Goal: Check status: Check status

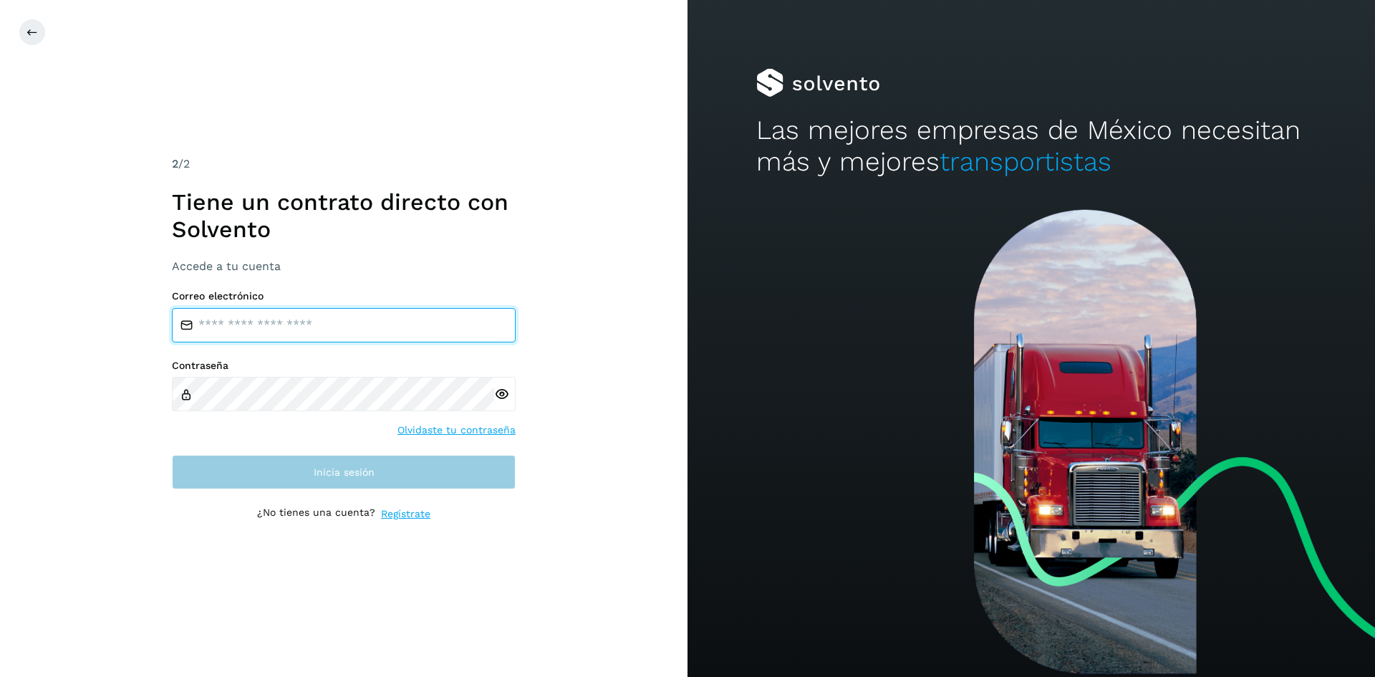
type input "**********"
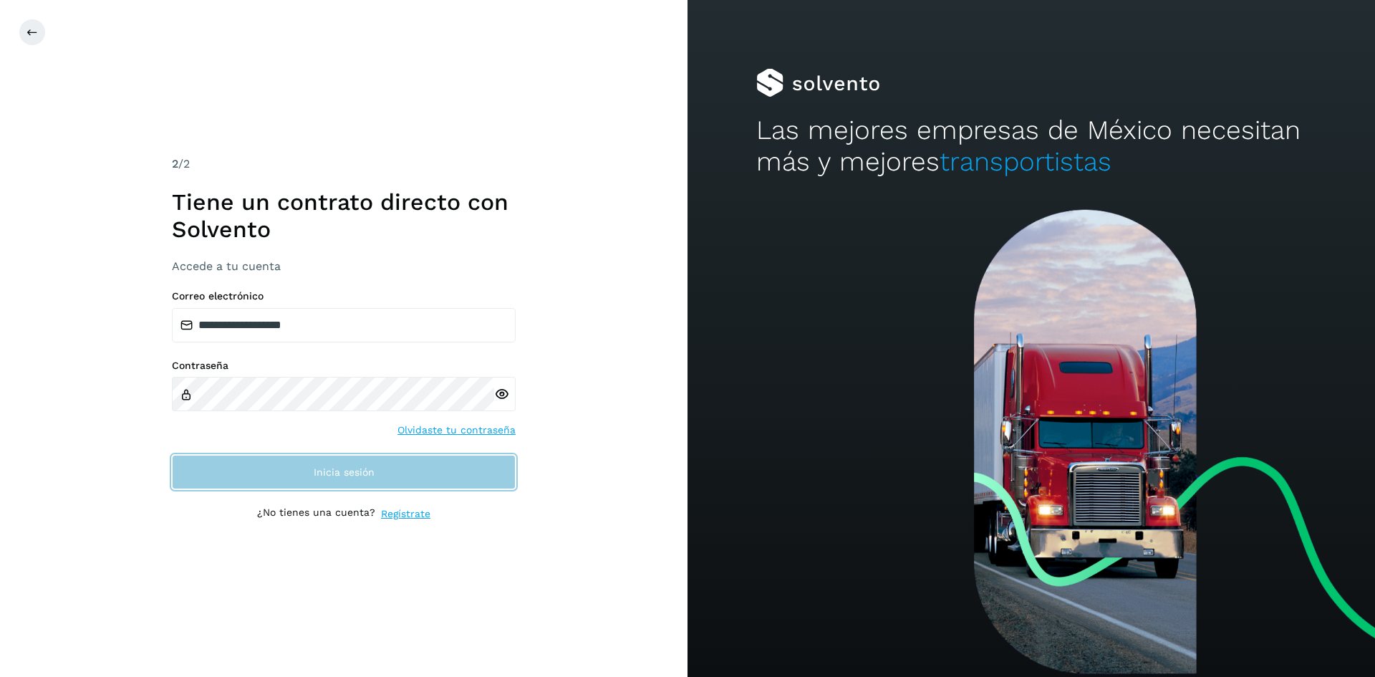
click at [378, 473] on button "Inicia sesión" at bounding box center [344, 472] width 344 height 34
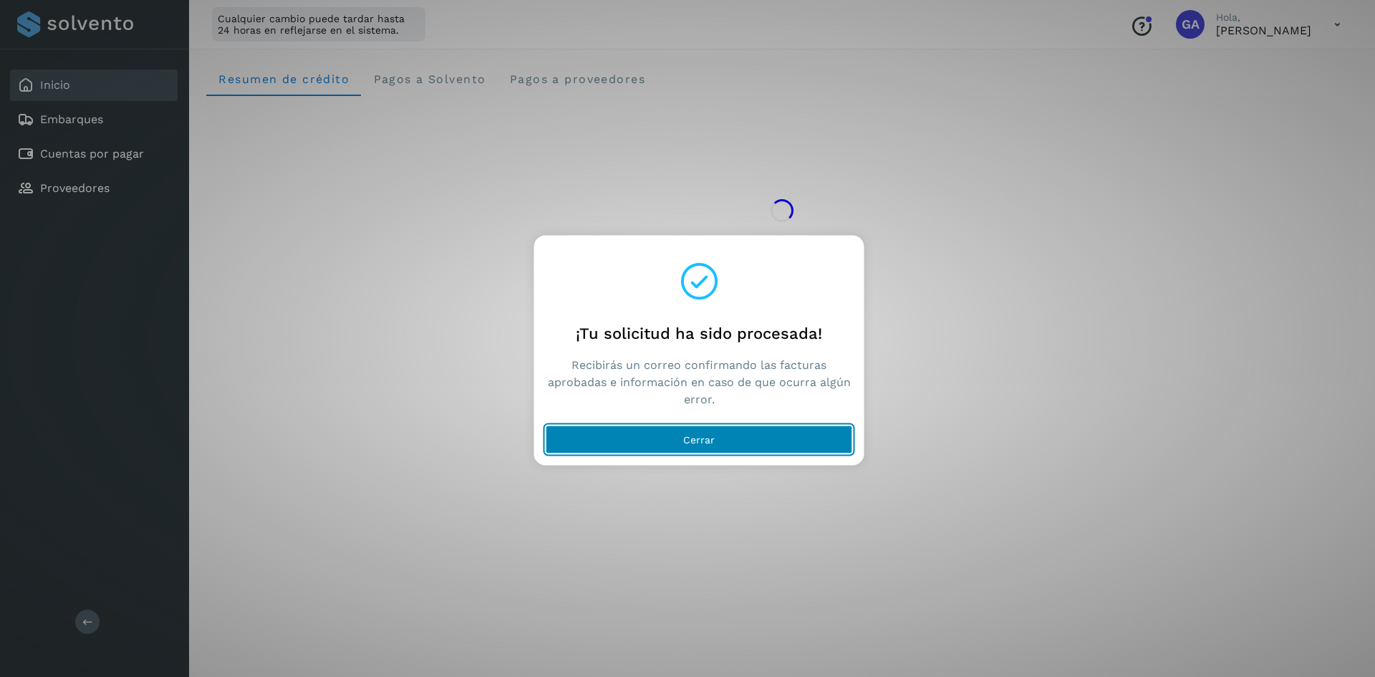
click at [713, 436] on span "Cerrar" at bounding box center [699, 439] width 32 height 10
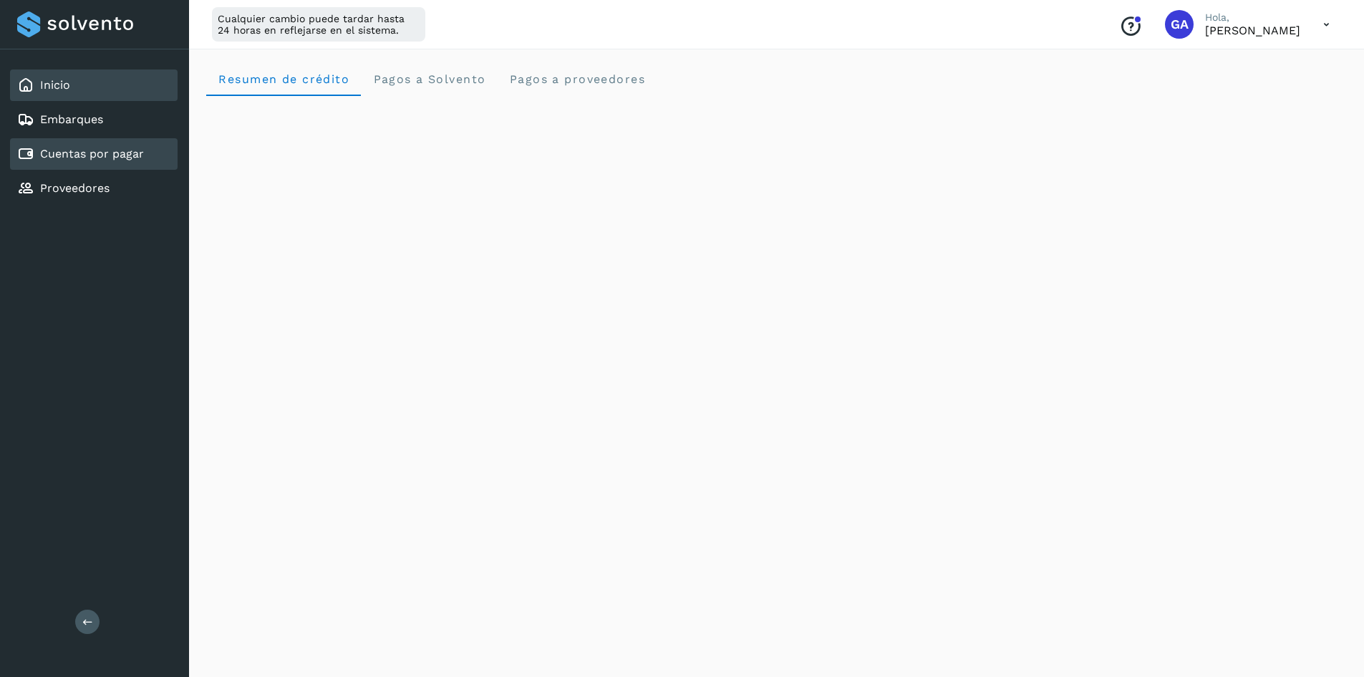
click at [147, 163] on div "Cuentas por pagar" at bounding box center [94, 154] width 168 height 32
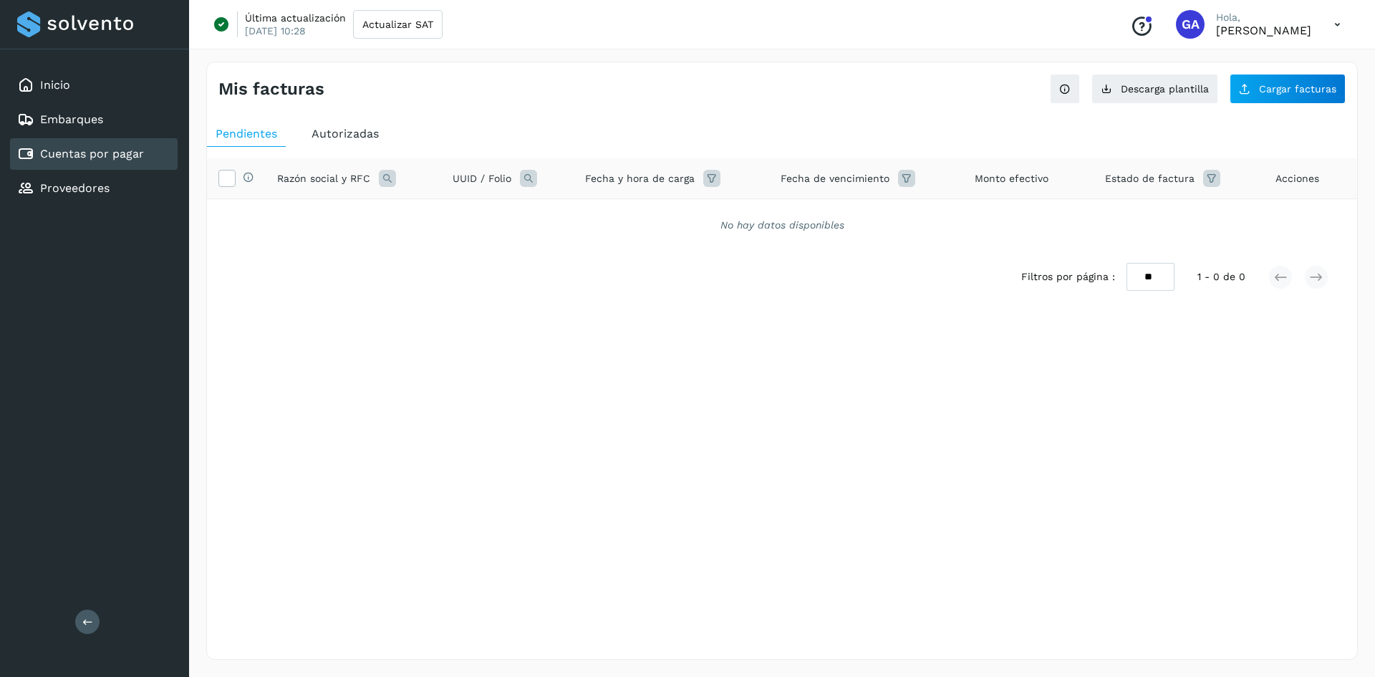
click at [327, 134] on span "Autorizadas" at bounding box center [344, 134] width 67 height 14
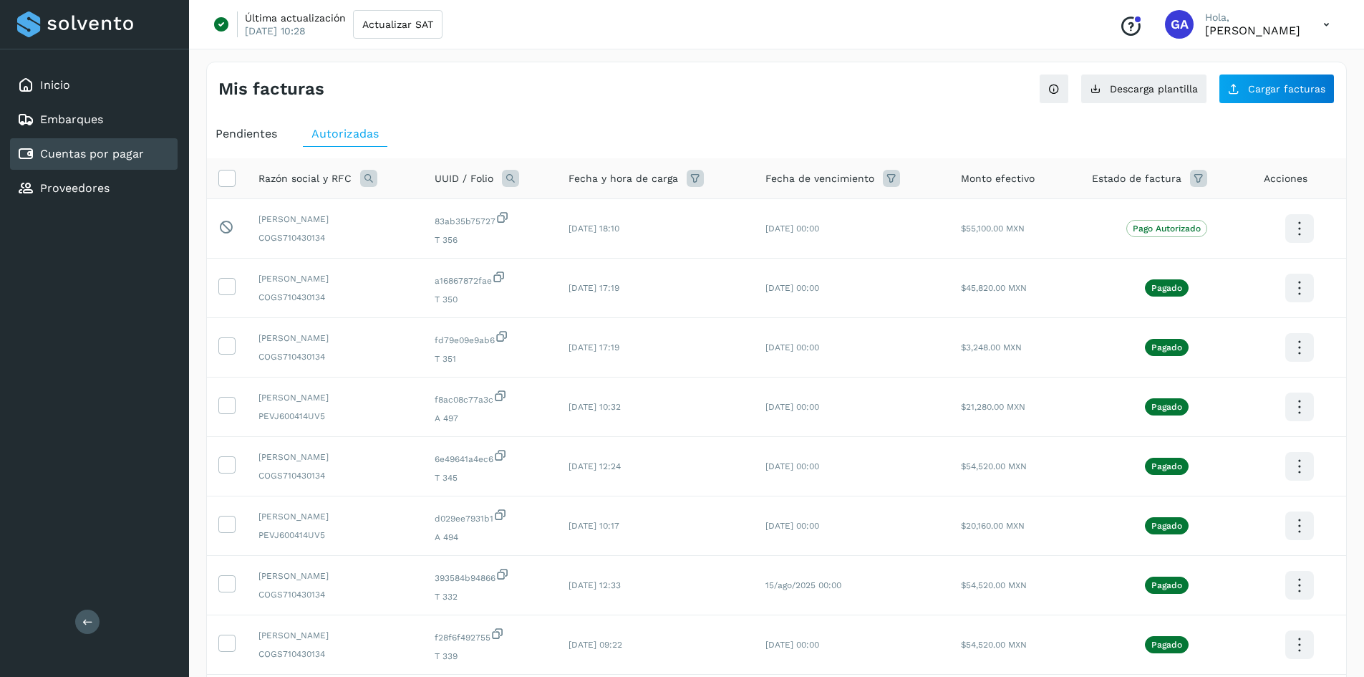
click at [1167, 62] on div "Mis facturas Ver instrucciones para cargar Facturas Descarga plantilla Cargar f…" at bounding box center [776, 480] width 1140 height 836
